Goal: Information Seeking & Learning: Check status

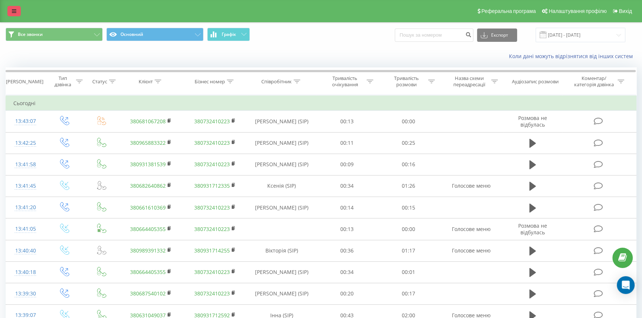
click at [19, 13] on link at bounding box center [13, 11] width 13 height 10
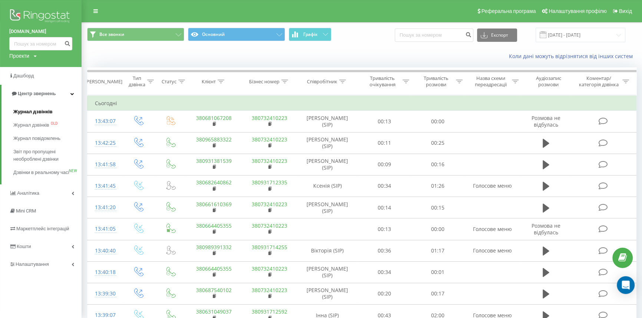
click at [33, 110] on span "Журнал дзвінків" at bounding box center [32, 111] width 39 height 7
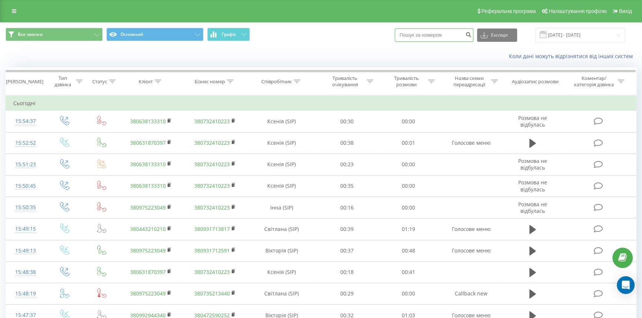
click at [440, 34] on input at bounding box center [434, 35] width 79 height 13
type input "0970770328"
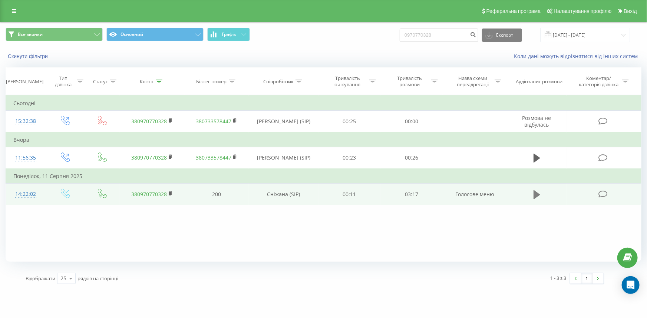
click at [535, 193] on icon at bounding box center [536, 194] width 7 height 9
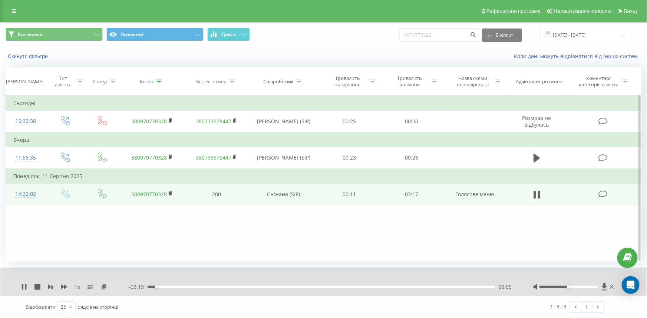
click at [163, 288] on div "- 03:13 00:05 00:05" at bounding box center [322, 286] width 386 height 7
click at [169, 286] on div "00:05" at bounding box center [320, 287] width 347 height 2
click at [181, 286] on div "00:19" at bounding box center [320, 287] width 347 height 2
click at [193, 286] on div "00:26" at bounding box center [320, 287] width 347 height 2
click at [207, 288] on div "00:27" at bounding box center [320, 287] width 347 height 2
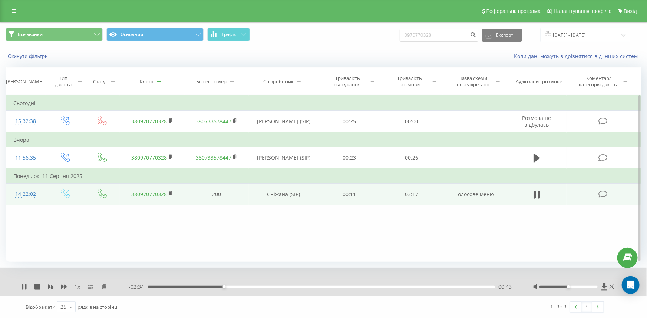
click at [238, 288] on div "00:43" at bounding box center [320, 287] width 347 height 2
click at [248, 286] on div "00:52" at bounding box center [320, 287] width 347 height 2
click at [259, 287] on div "00:57" at bounding box center [320, 287] width 347 height 2
click at [272, 287] on div "01:10" at bounding box center [320, 287] width 347 height 2
click at [271, 286] on div "01:10" at bounding box center [320, 287] width 347 height 2
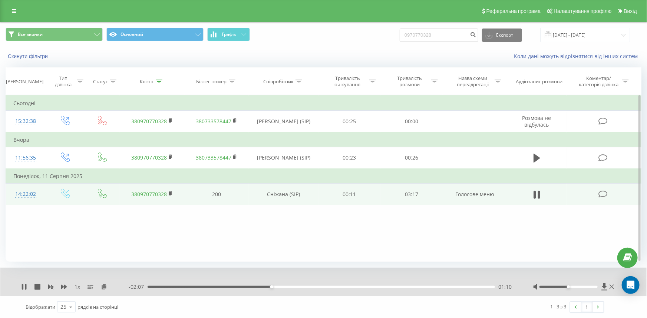
click at [267, 286] on div "01:10" at bounding box center [320, 287] width 347 height 2
click at [283, 288] on div "01:09" at bounding box center [320, 287] width 347 height 2
click at [300, 288] on div "01:19" at bounding box center [320, 287] width 347 height 2
click at [308, 288] on div "01:31" at bounding box center [320, 287] width 347 height 2
click at [330, 287] on div "01:34" at bounding box center [320, 287] width 347 height 2
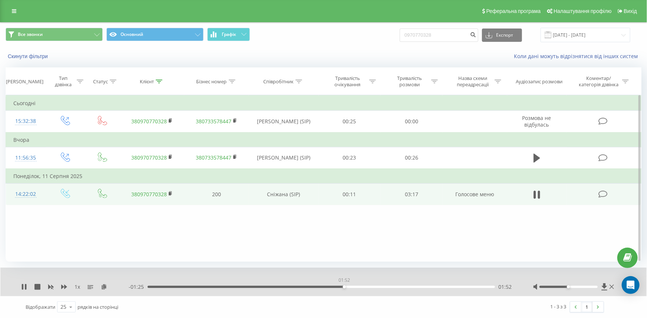
click at [344, 286] on div "01:52" at bounding box center [320, 287] width 347 height 2
click at [354, 286] on div "01:52" at bounding box center [320, 287] width 347 height 2
click at [363, 287] on div "01:58" at bounding box center [320, 287] width 347 height 2
click at [371, 286] on div "00:00" at bounding box center [320, 287] width 347 height 2
click at [382, 286] on div "02:08" at bounding box center [320, 287] width 347 height 2
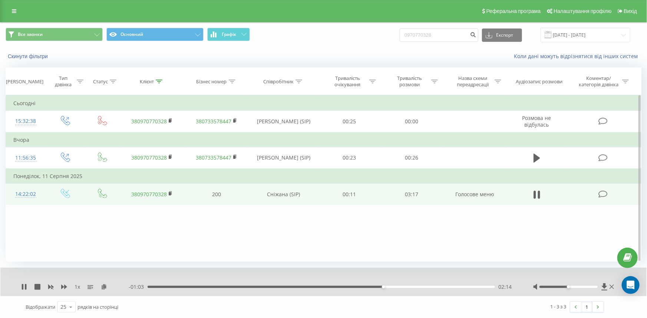
click at [393, 286] on div "02:14" at bounding box center [320, 287] width 347 height 2
click at [404, 286] on div "02:26" at bounding box center [320, 287] width 347 height 2
click at [603, 288] on icon at bounding box center [604, 286] width 6 height 7
click at [392, 17] on div "Реферальна програма Налаштування профілю Вихід" at bounding box center [323, 11] width 647 height 22
click at [26, 288] on icon at bounding box center [25, 287] width 1 height 6
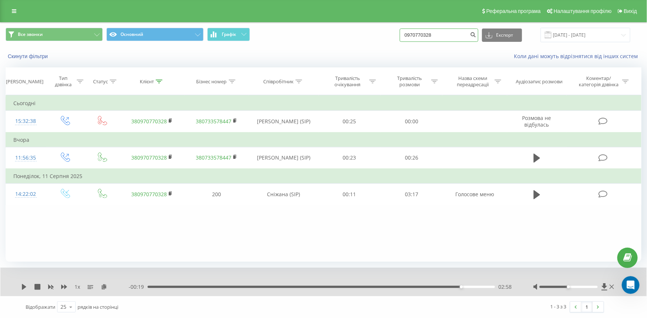
drag, startPoint x: 448, startPoint y: 35, endPoint x: 346, endPoint y: 39, distance: 102.0
click at [349, 39] on div "Все звонки Основний Графік 0970770328 Експорт .csv .xls .xlsx 21.05.2025 - 21.0…" at bounding box center [323, 35] width 635 height 14
click at [14, 7] on link at bounding box center [13, 11] width 13 height 10
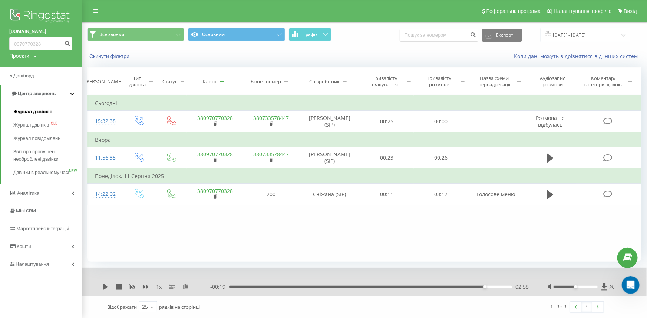
click at [33, 113] on span "Журнал дзвінків" at bounding box center [32, 111] width 39 height 7
